Goal: Task Accomplishment & Management: Complete application form

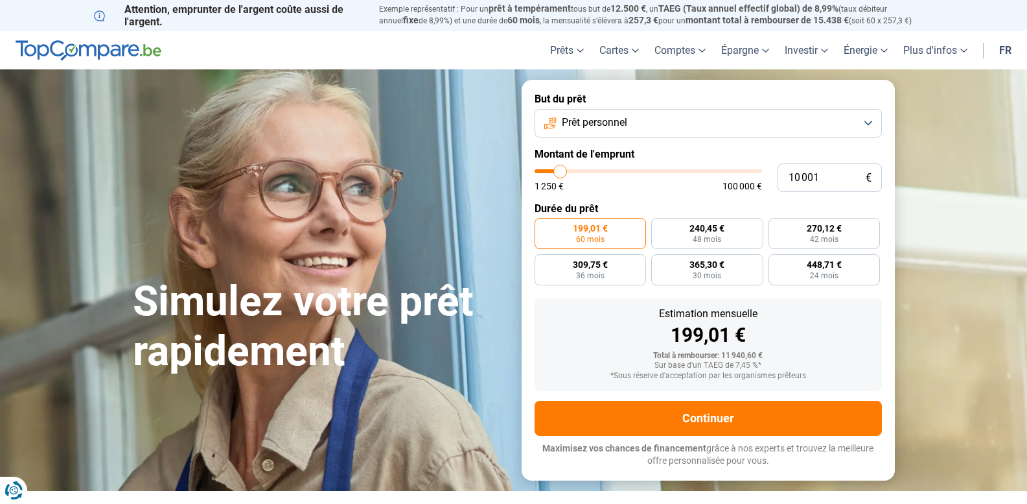
type input "25 750"
type input "25750"
click at [594, 173] on input "range" at bounding box center [649, 171] width 228 height 4
radio input "false"
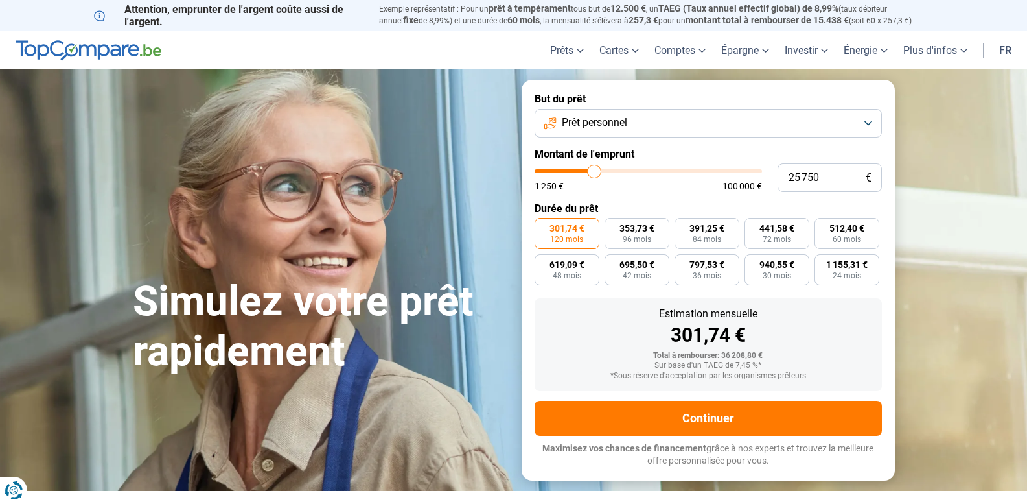
type input "5 750"
type input "5750"
click at [551, 172] on input "range" at bounding box center [649, 171] width 228 height 4
radio input "true"
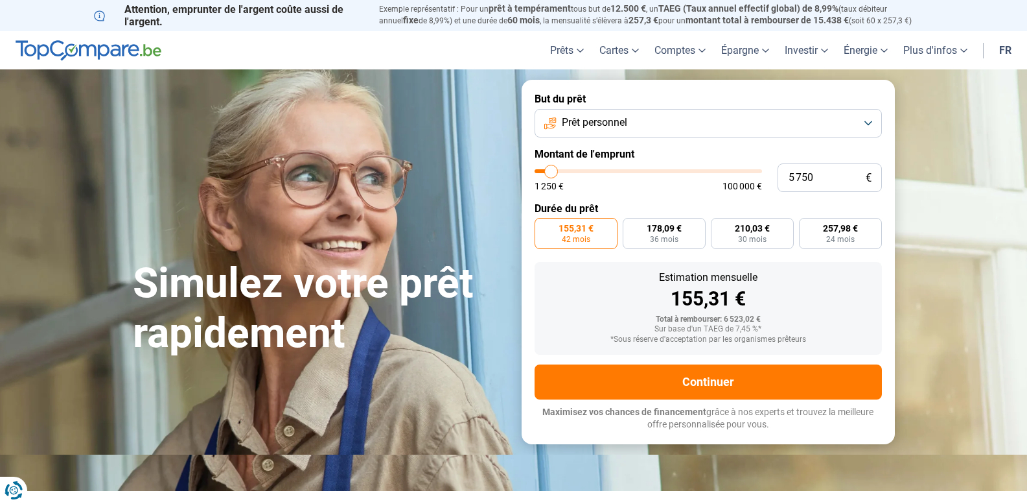
type input "20 000"
type input "20000"
click at [582, 170] on input "range" at bounding box center [649, 171] width 228 height 4
radio input "false"
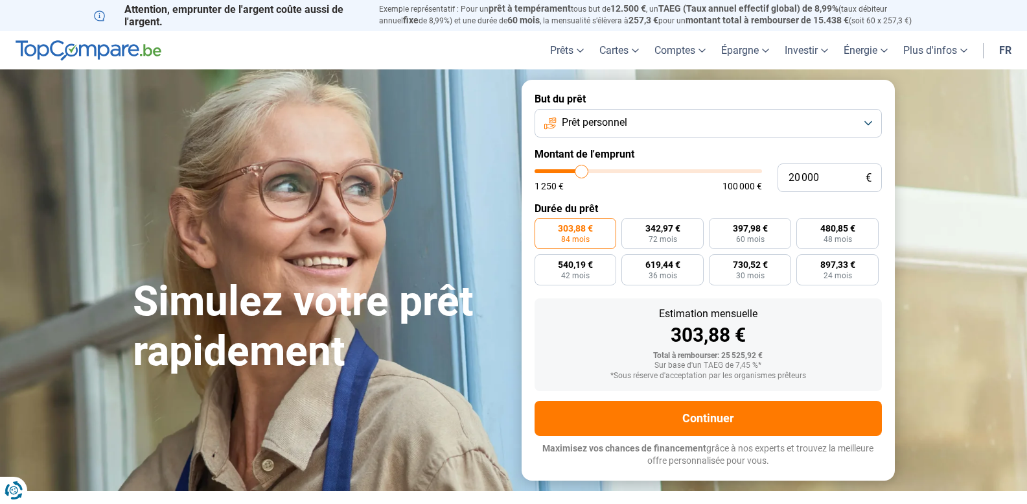
type input "16 250"
type input "16250"
click at [574, 172] on input "range" at bounding box center [649, 171] width 228 height 4
click at [566, 173] on input "range" at bounding box center [649, 171] width 228 height 4
type input "10 250"
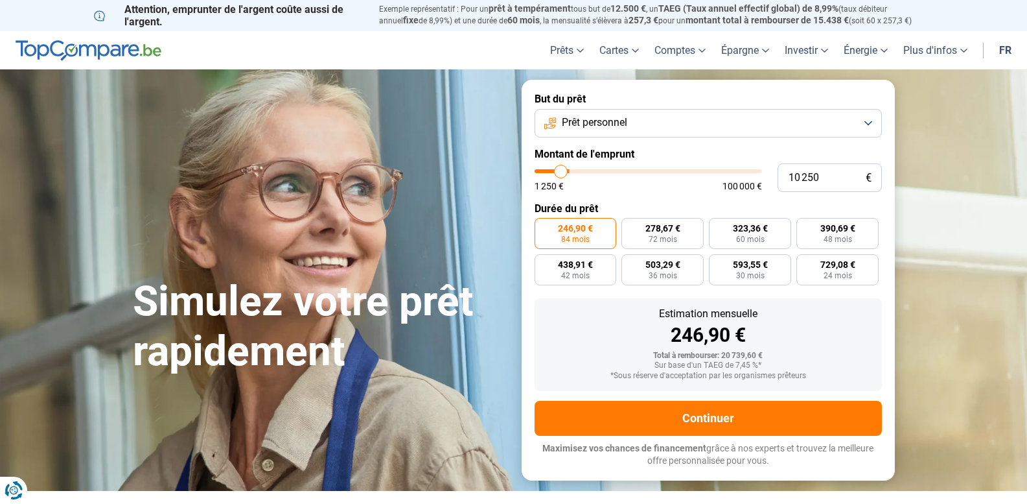
type input "10250"
click at [561, 173] on input "range" at bounding box center [649, 171] width 228 height 4
radio input "true"
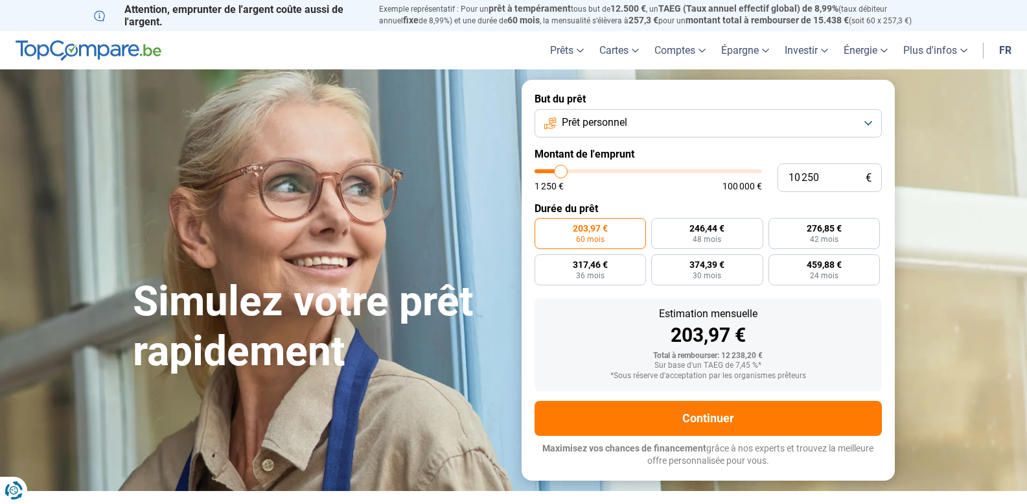
click at [557, 173] on input "range" at bounding box center [649, 171] width 228 height 4
click at [554, 170] on input "range" at bounding box center [649, 171] width 228 height 4
type input "6 250"
type input "6250"
click at [552, 171] on input "range" at bounding box center [649, 171] width 228 height 4
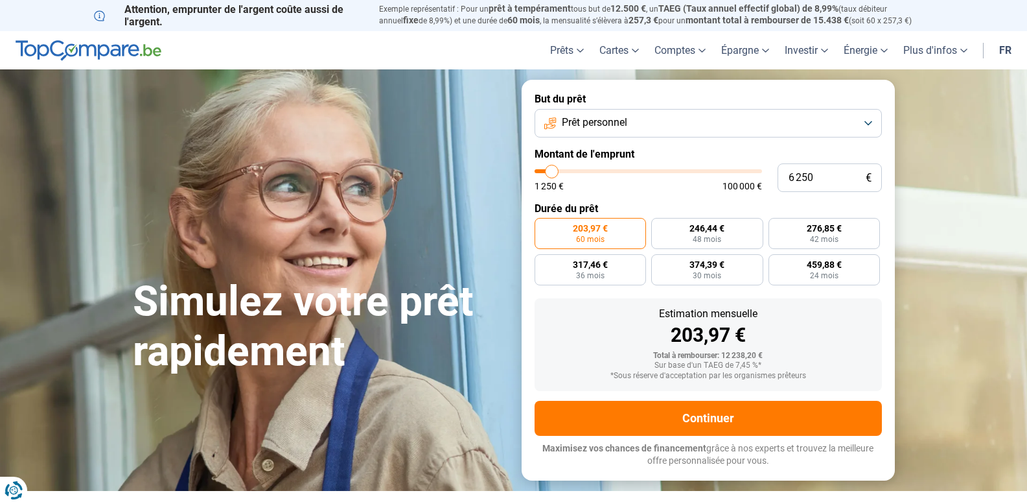
radio input "true"
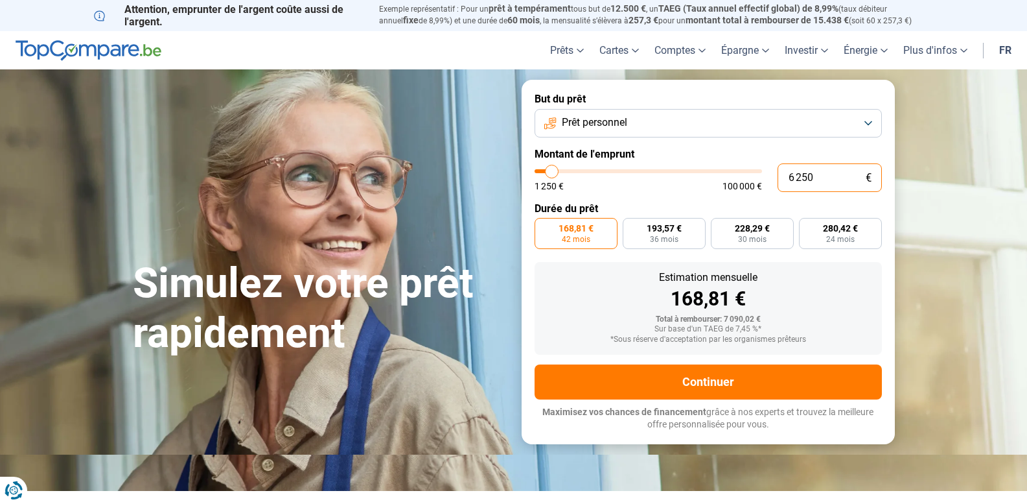
click at [802, 180] on input "6 250" at bounding box center [830, 177] width 104 height 29
type input "625"
type input "1250"
type input "62"
type input "1250"
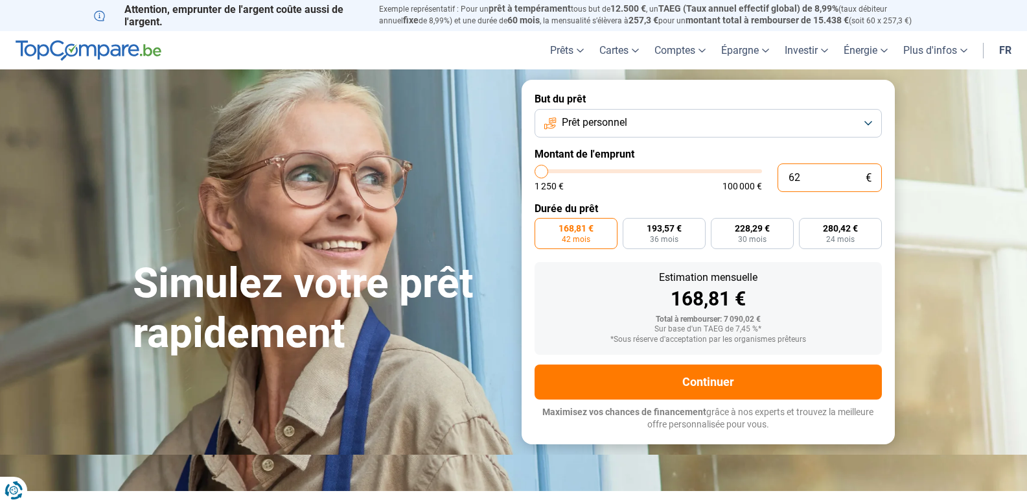
type input "6"
type input "1250"
type input "0"
type input "1250"
type input "1 250"
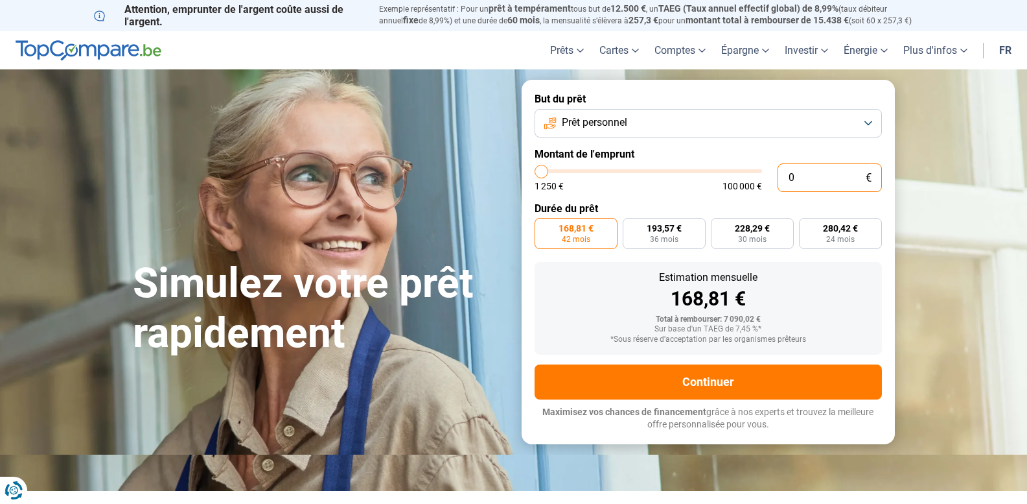
type input "1250"
radio input "true"
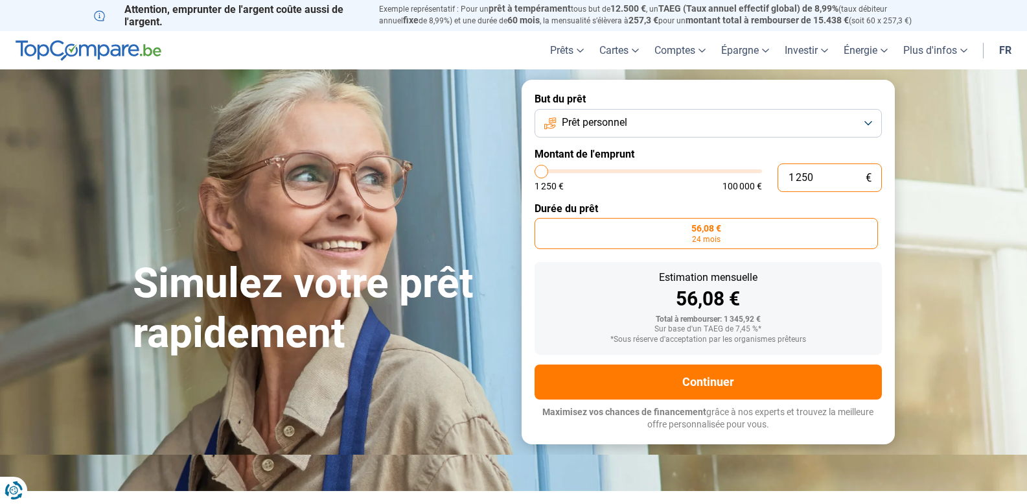
type input "125"
type input "1250"
type input "1 251"
type input "1250"
type input "12 510"
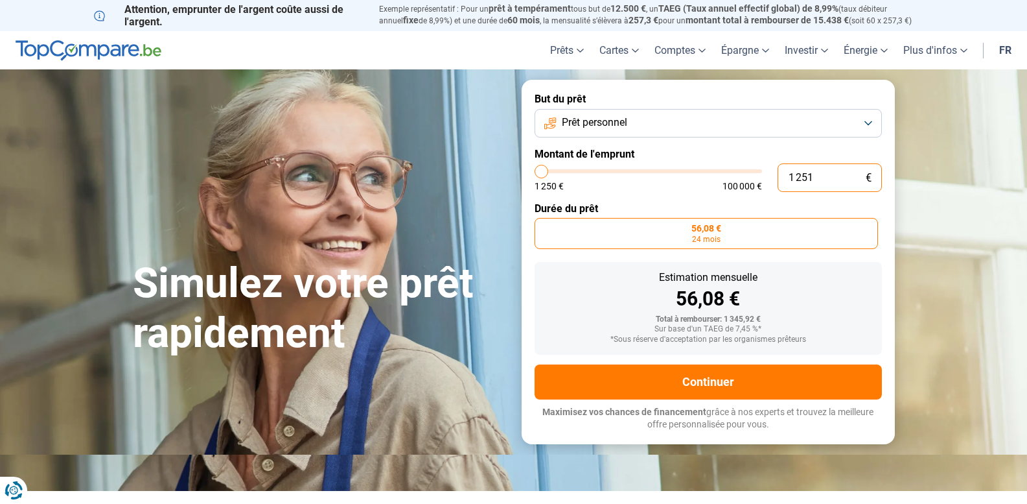
type input "12500"
type input "125 100"
type input "100000"
type input "100 000"
type input "100000"
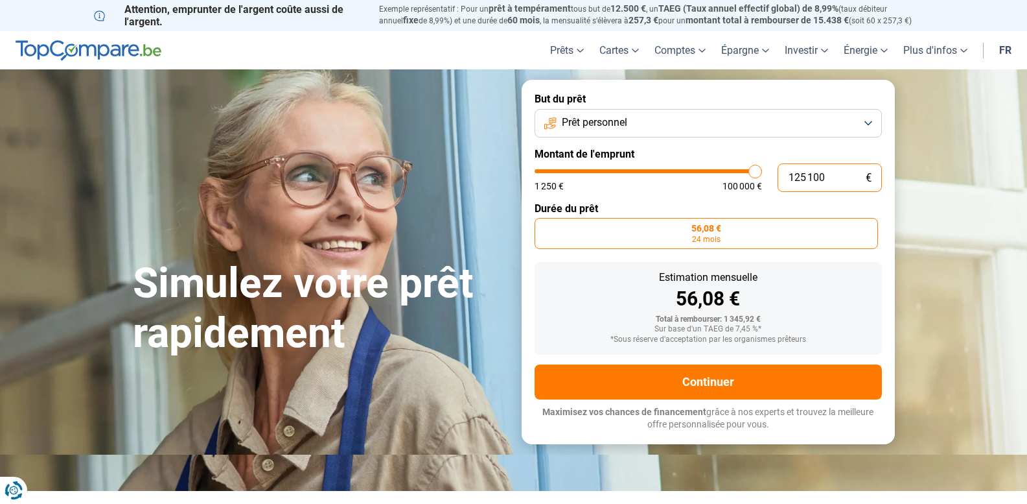
radio input "false"
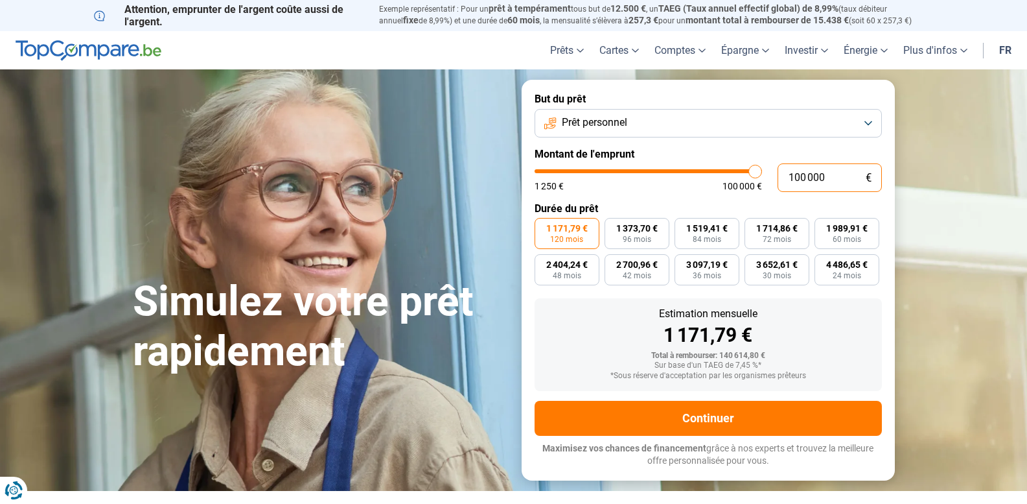
type input "10 000"
type input "10000"
type input "1 000"
type input "1250"
type input "100"
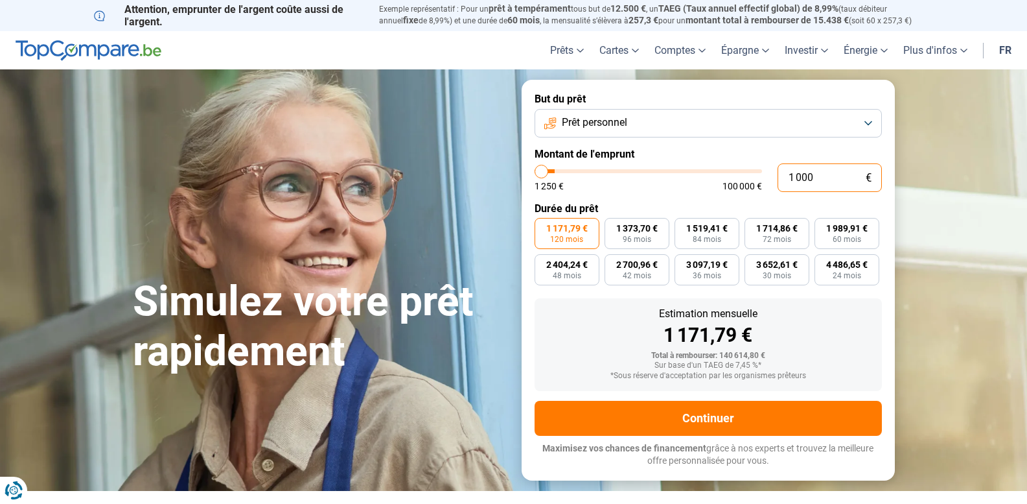
type input "1250"
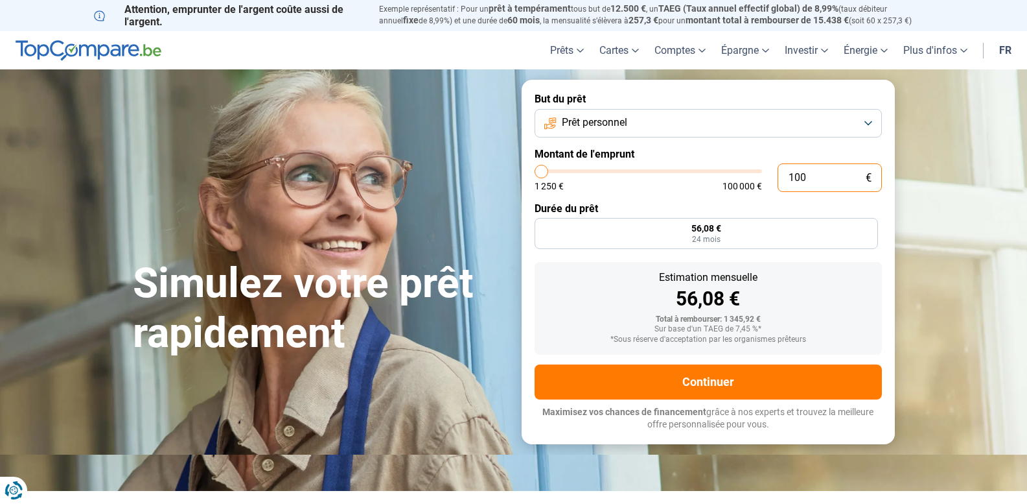
type input "1 250"
type input "1250"
radio input "true"
type input "12 500"
type input "12500"
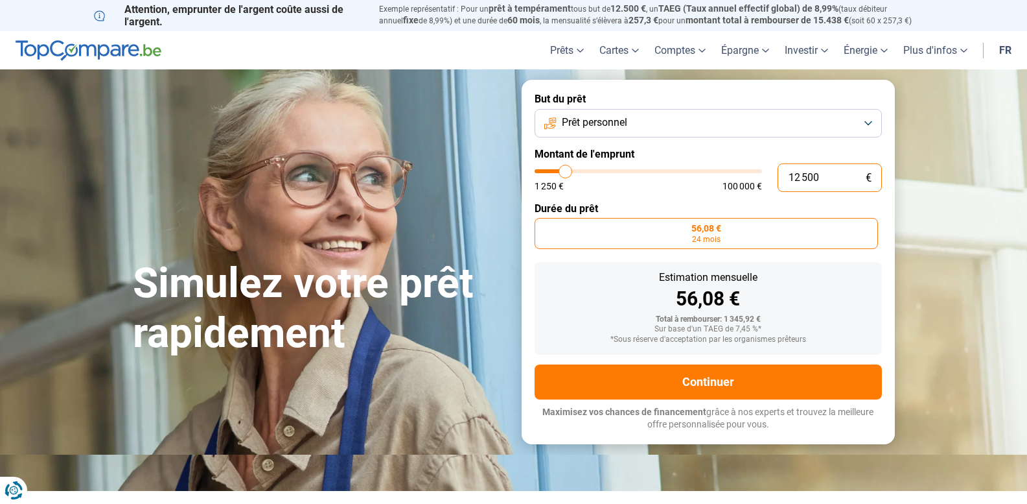
radio input "false"
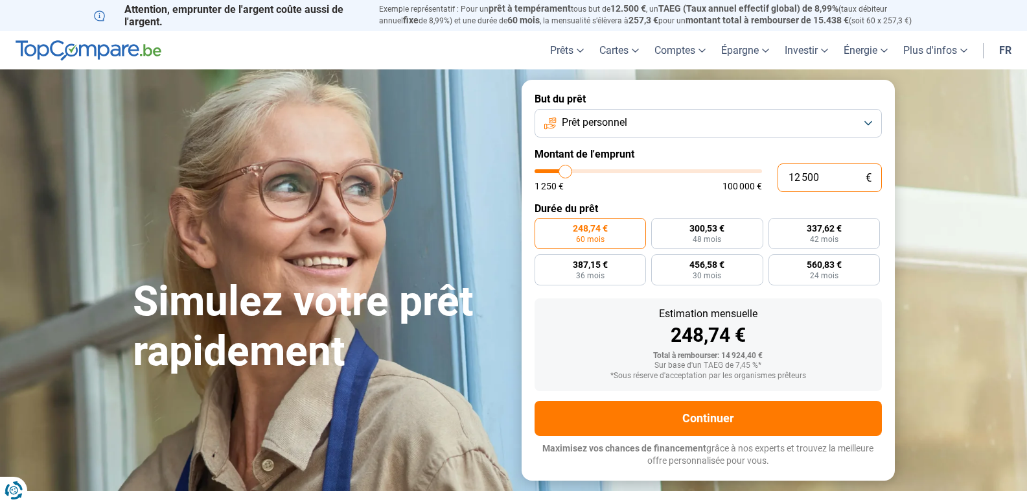
click at [828, 180] on input "12 500" at bounding box center [830, 177] width 104 height 29
type input "1 250"
type input "1250"
type input "125"
type input "1250"
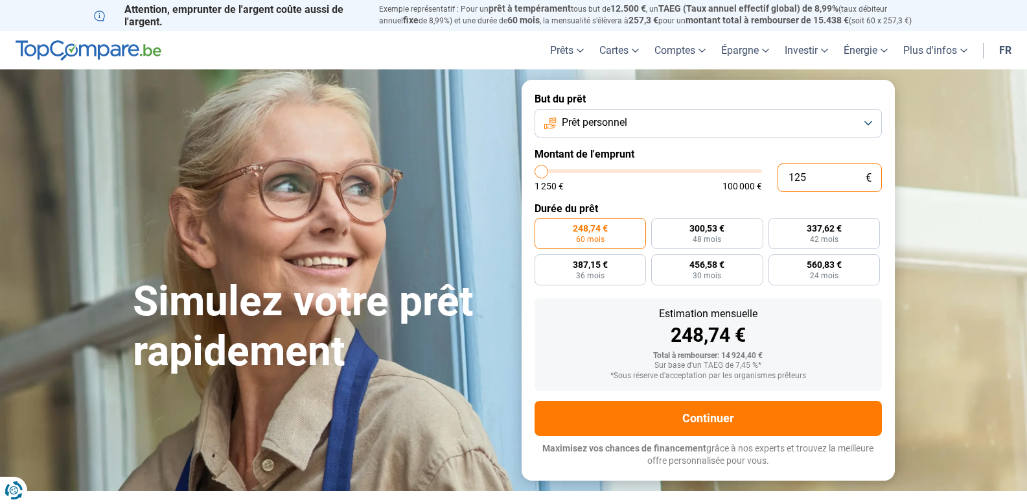
type input "12"
type input "1250"
type input "1"
type input "1250"
type input "1 250"
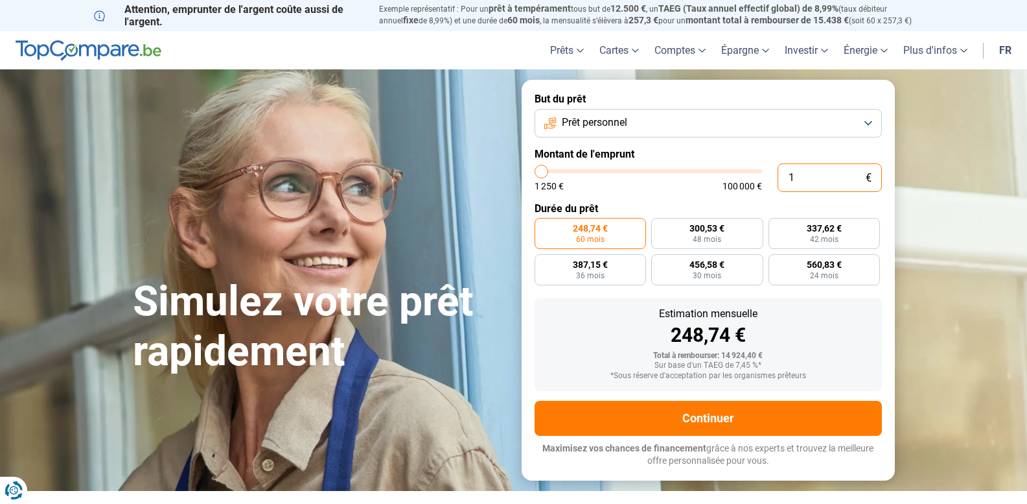
type input "1250"
radio input "true"
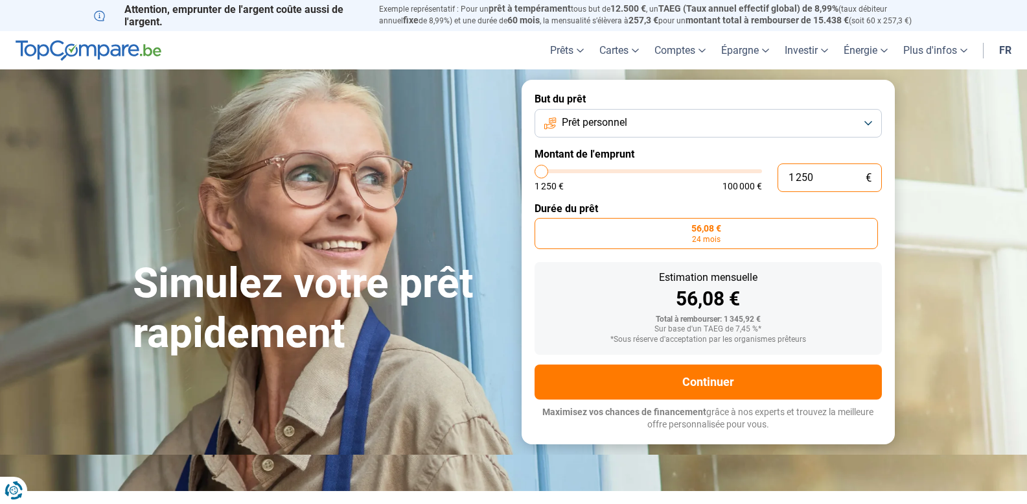
type input "12 500"
type input "12500"
radio input "false"
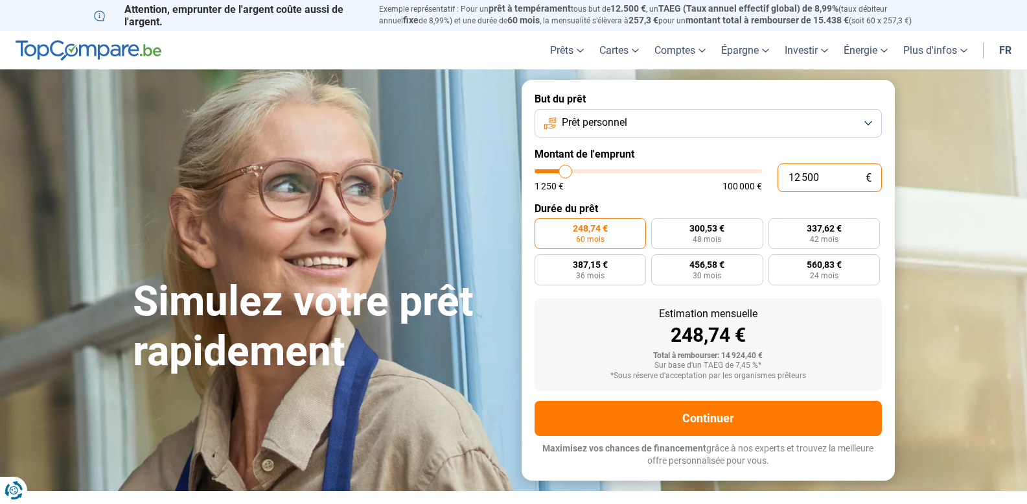
type input "1 250"
type input "1250"
type input "125"
type input "1250"
type input "12"
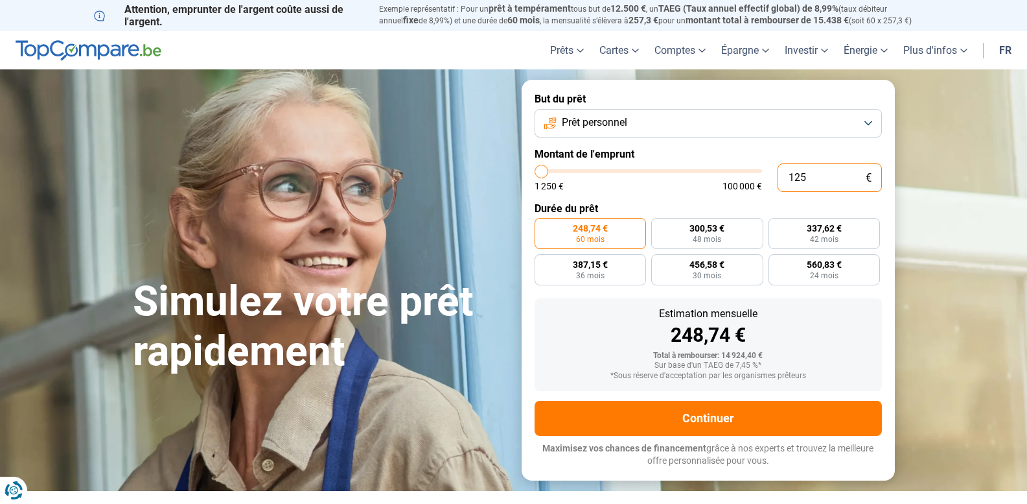
type input "1250"
type input "1"
type input "1250"
type input "10"
type input "1250"
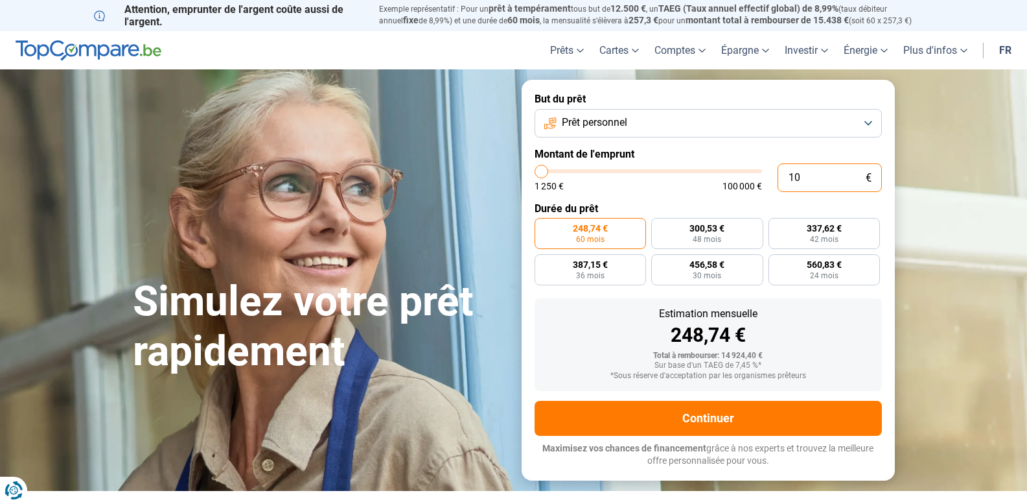
type input "1 250"
type input "1250"
radio input "true"
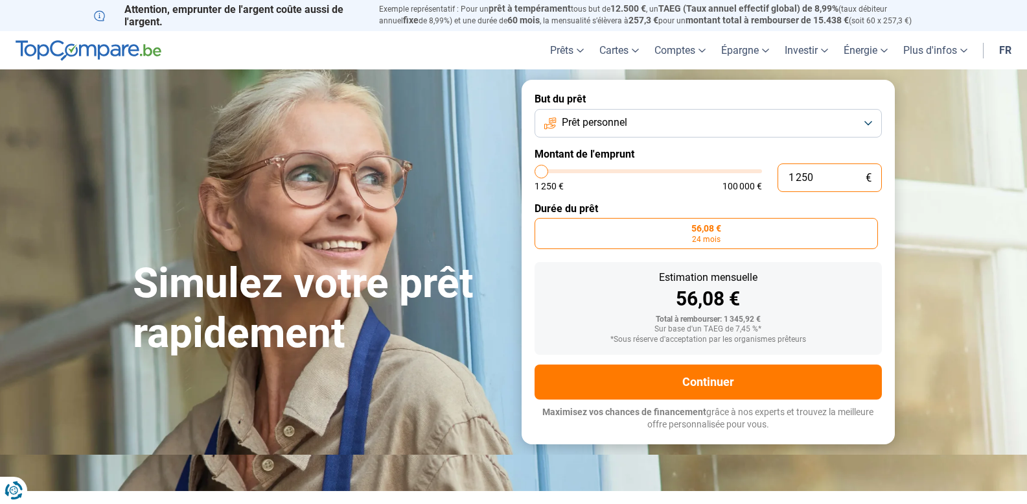
type input "7 750"
type input "7750"
radio input "false"
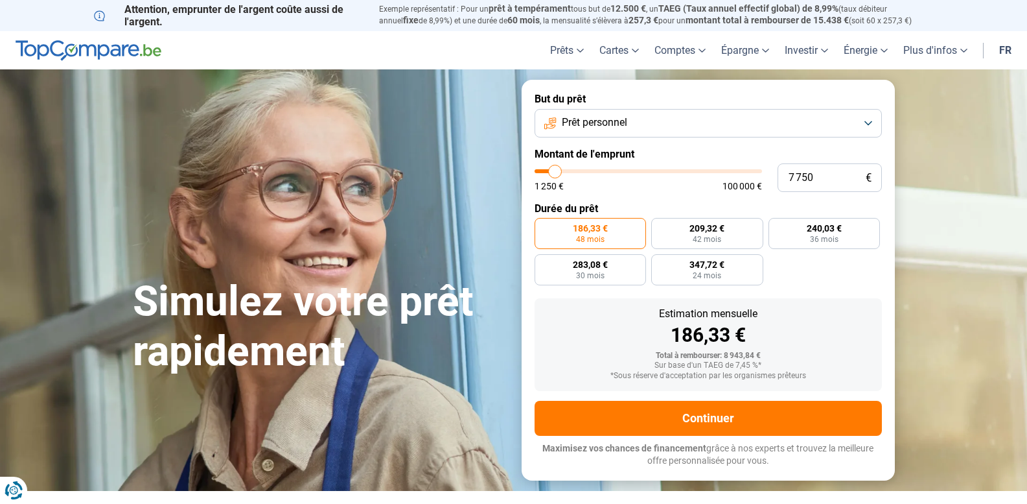
type input "7750"
click at [555, 173] on input "range" at bounding box center [649, 171] width 228 height 4
type input "11 750"
type input "11750"
click at [564, 173] on input "range" at bounding box center [649, 171] width 228 height 4
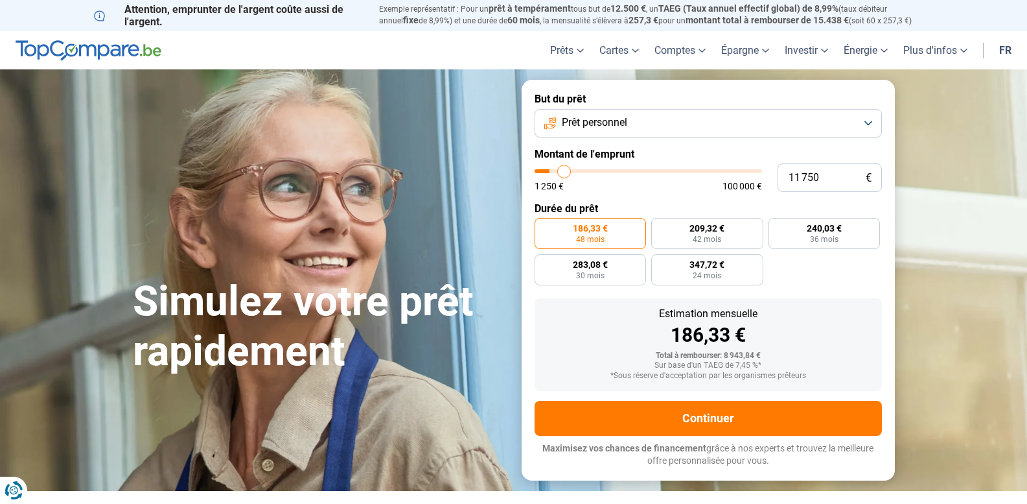
radio input "false"
click at [557, 173] on input "range" at bounding box center [649, 171] width 228 height 4
type input "7 750"
type input "7750"
click at [555, 172] on input "range" at bounding box center [649, 171] width 228 height 4
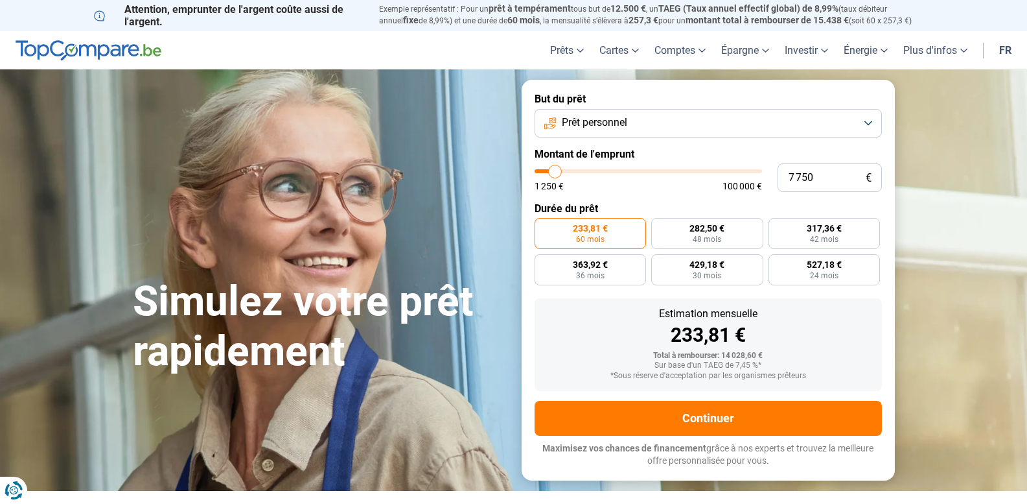
radio input "true"
click at [555, 172] on input "range" at bounding box center [649, 171] width 228 height 4
click at [561, 171] on input "range" at bounding box center [649, 171] width 228 height 4
click at [563, 172] on input "range" at bounding box center [649, 171] width 228 height 4
type input "12 000"
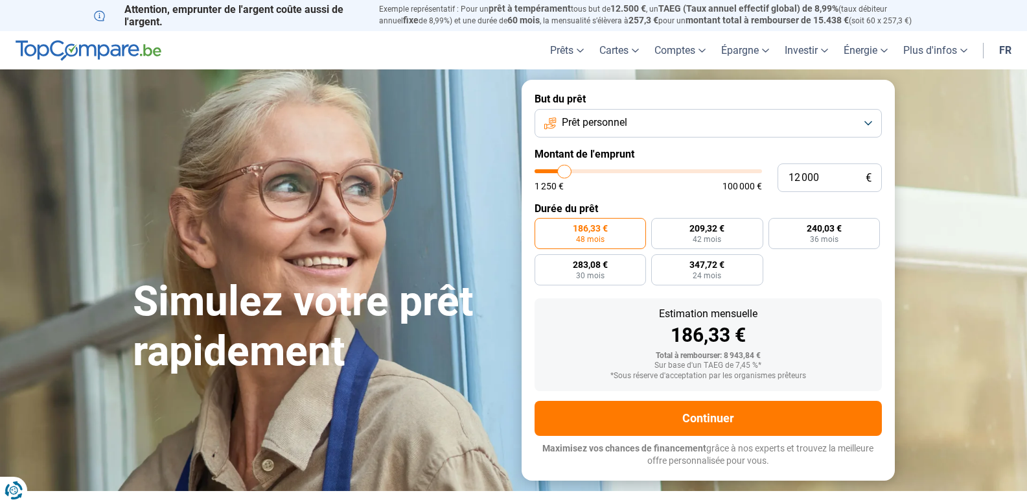
type input "12000"
click at [565, 172] on input "range" at bounding box center [649, 171] width 228 height 4
radio input "false"
click at [570, 172] on input "range" at bounding box center [649, 171] width 228 height 4
click at [568, 172] on input "range" at bounding box center [649, 171] width 228 height 4
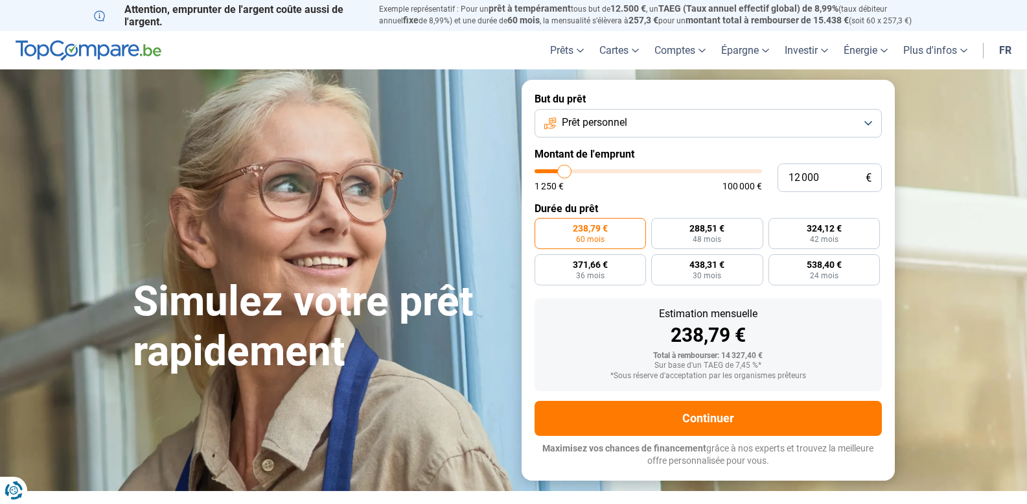
type input "1 250"
type input "1250"
click at [537, 171] on input "range" at bounding box center [649, 171] width 228 height 4
radio input "true"
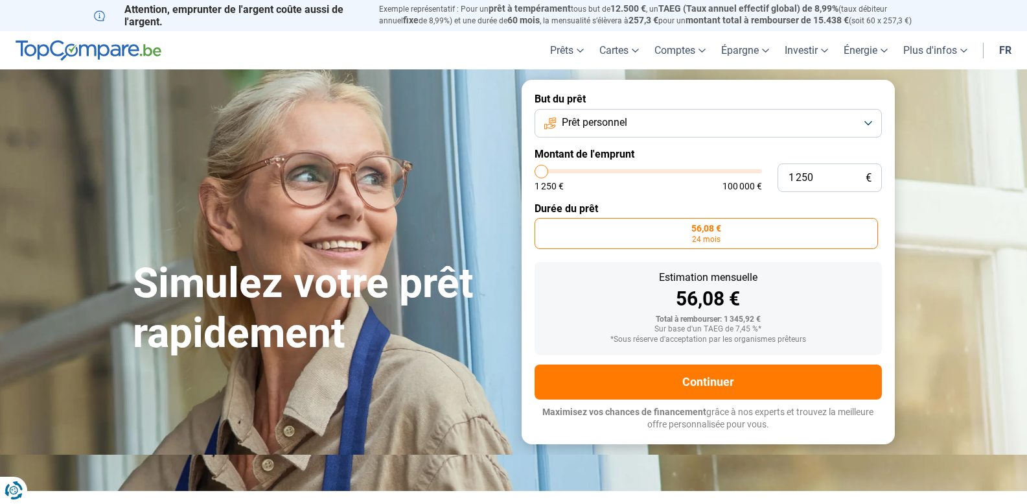
type input "10 500"
type input "10500"
click at [561, 171] on input "range" at bounding box center [649, 171] width 228 height 4
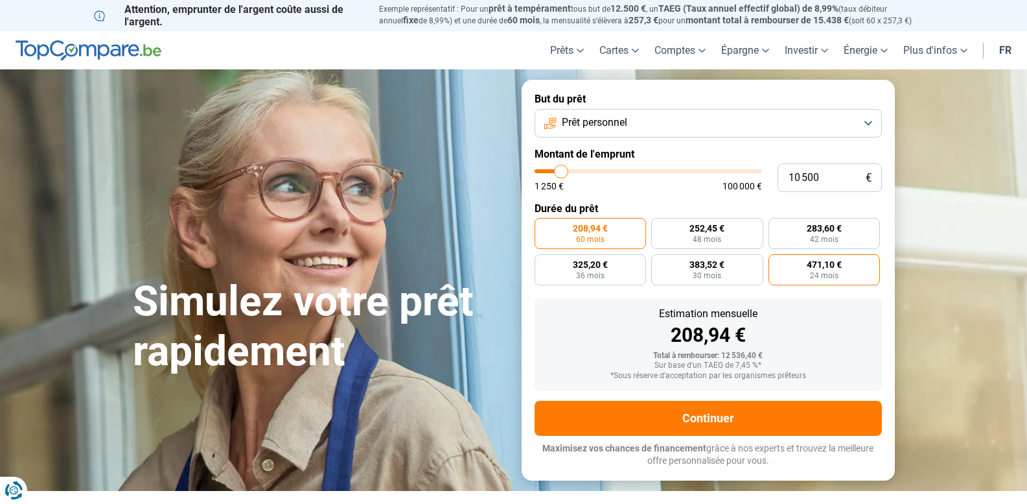
click at [818, 274] on span "24 mois" at bounding box center [824, 276] width 29 height 8
click at [777, 263] on input "471,10 € 24 mois" at bounding box center [773, 258] width 8 height 8
radio input "true"
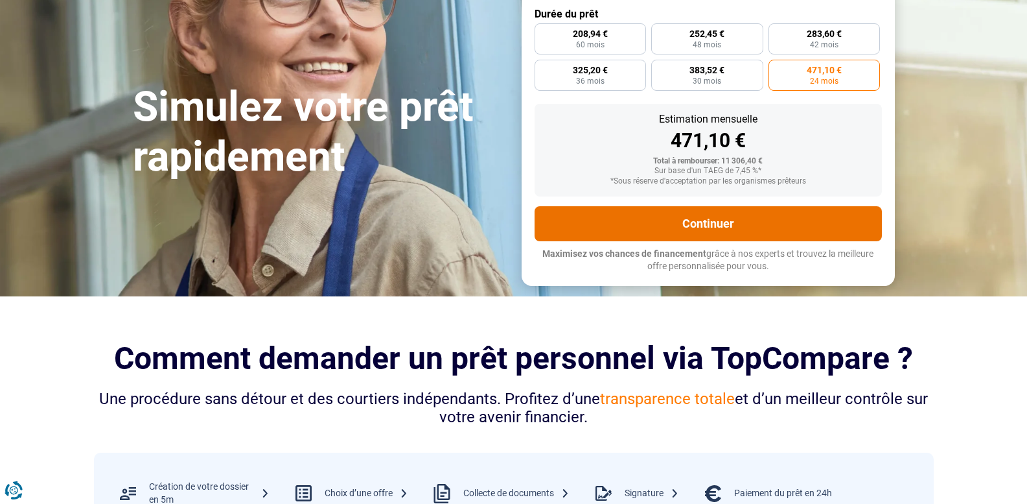
scroll to position [130, 0]
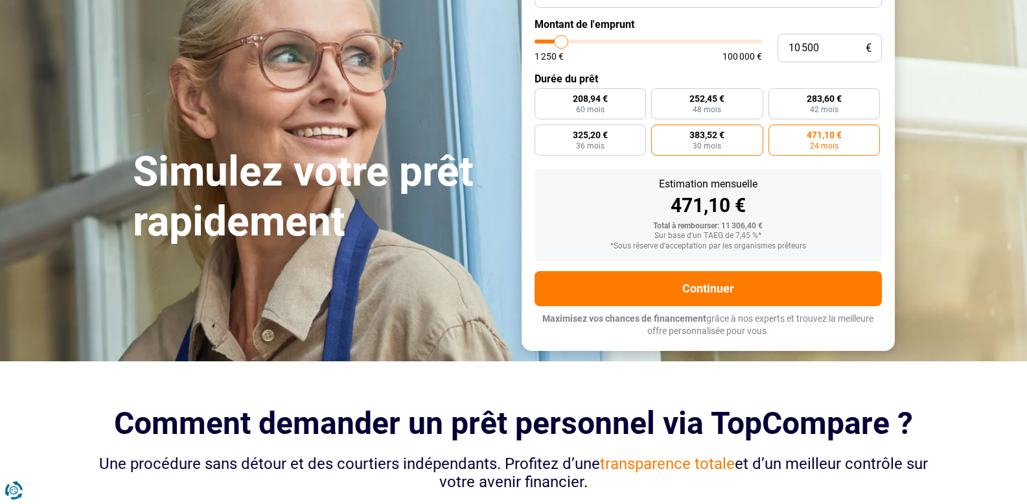
click at [719, 153] on label "383,52 € 30 mois" at bounding box center [707, 139] width 112 height 31
click at [660, 133] on input "383,52 € 30 mois" at bounding box center [655, 128] width 8 height 8
radio input "true"
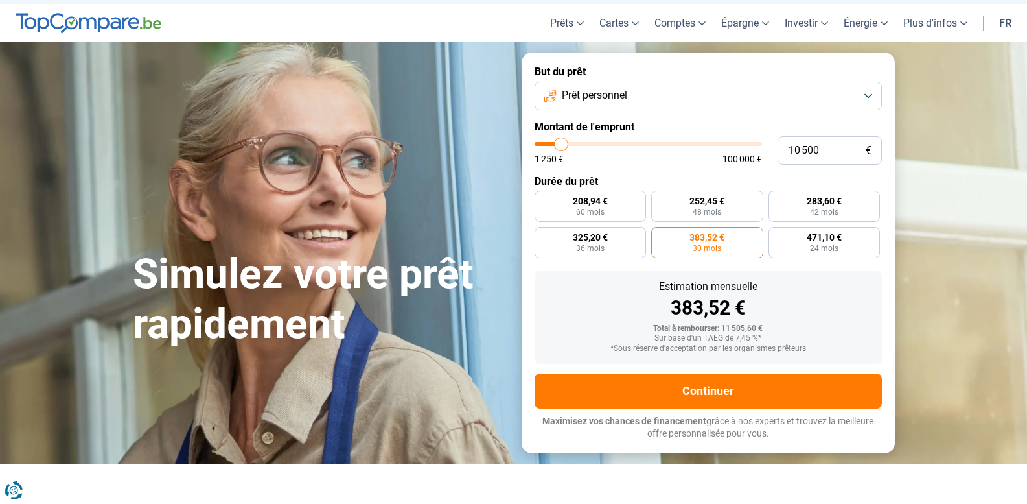
scroll to position [0, 0]
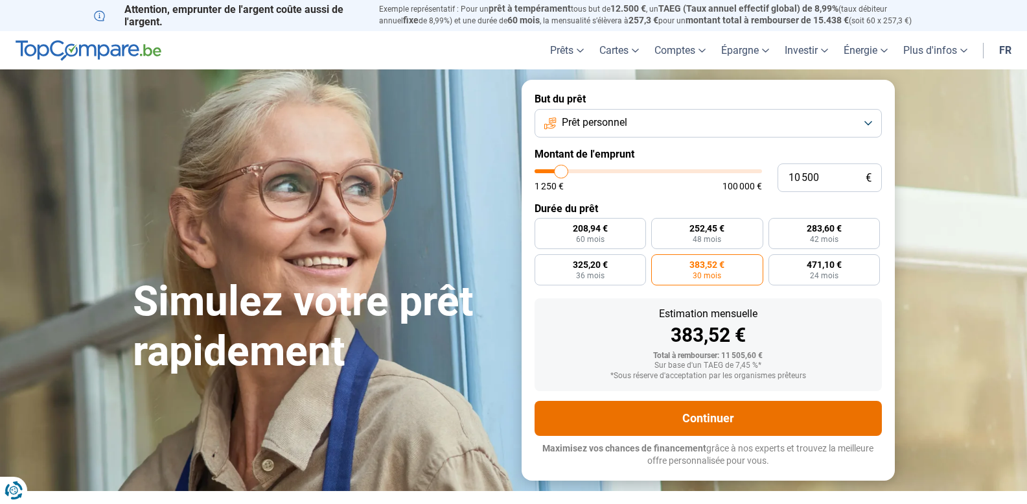
click at [707, 423] on button "Continuer" at bounding box center [708, 418] width 347 height 35
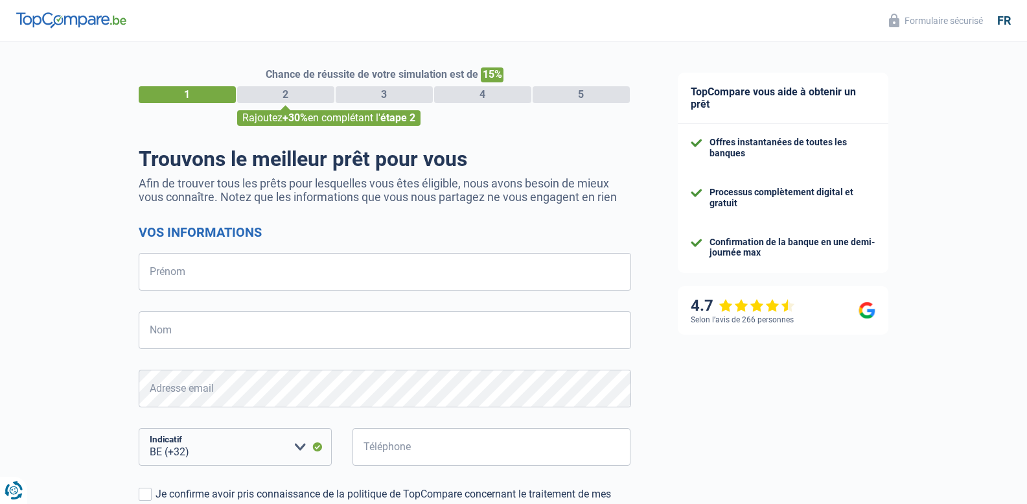
select select "32"
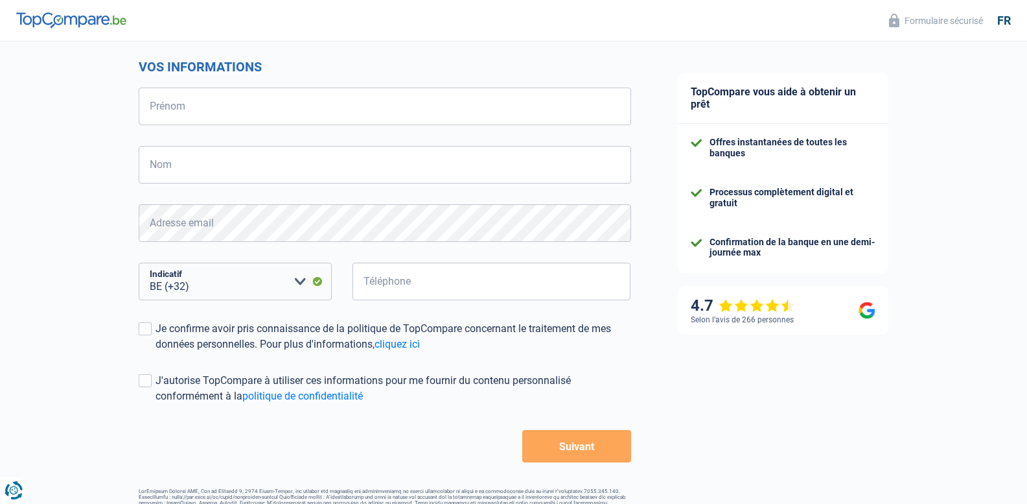
scroll to position [200, 0]
